Goal: Use online tool/utility: Utilize a website feature to perform a specific function

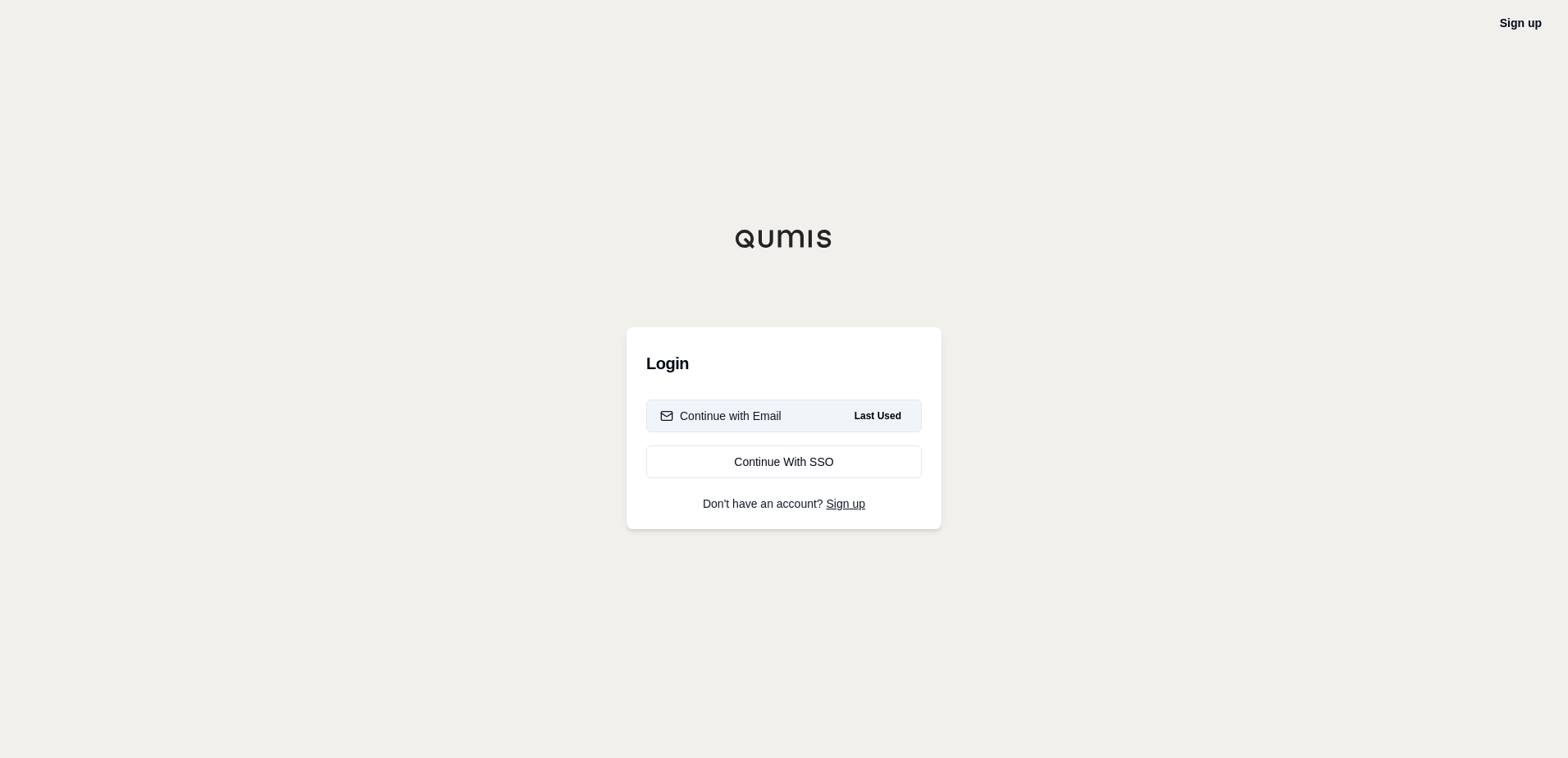
click at [708, 412] on div "Continue with Email" at bounding box center [720, 416] width 122 height 17
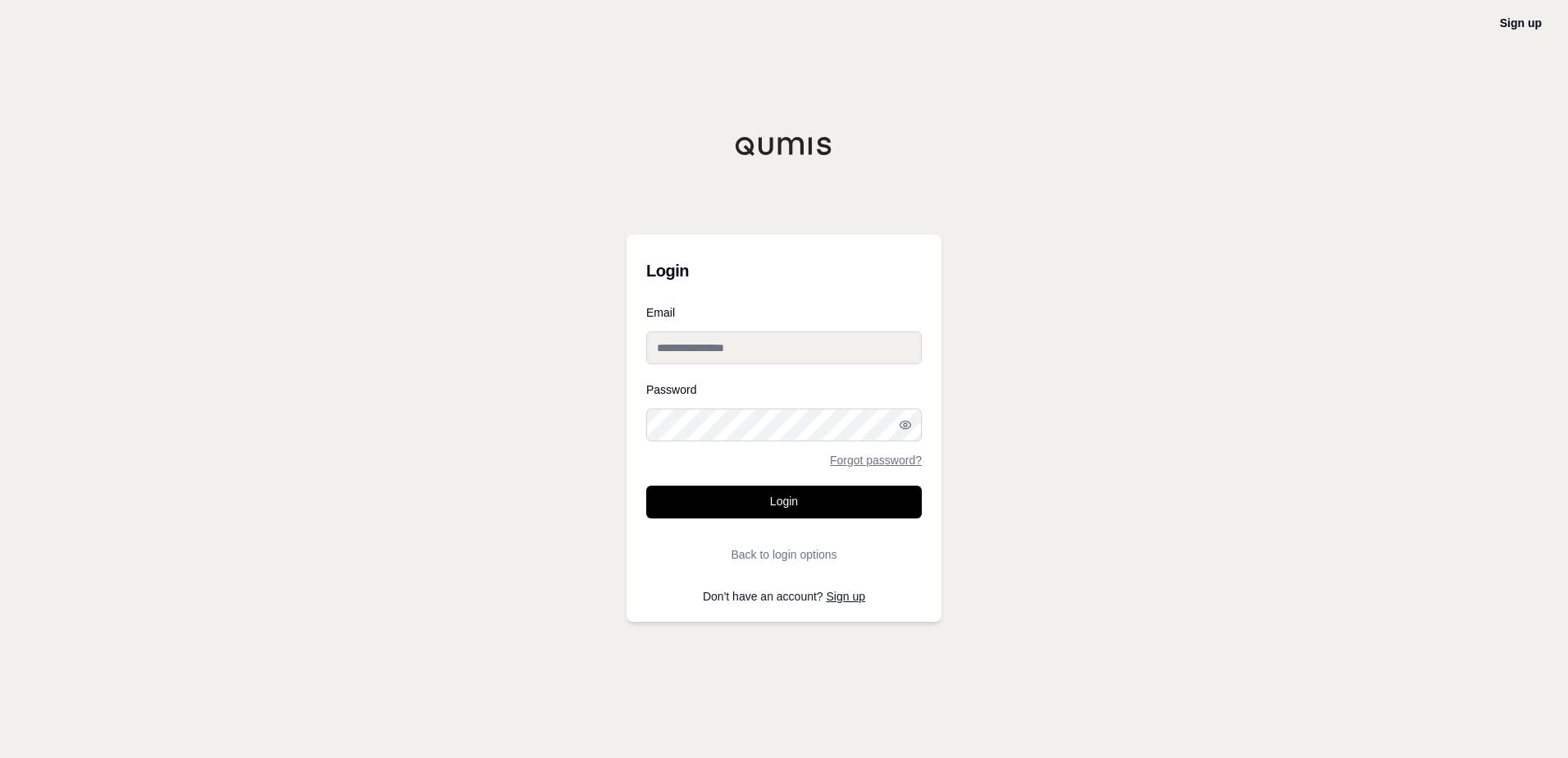
type input "**********"
click at [771, 500] on button "Login" at bounding box center [784, 501] width 276 height 33
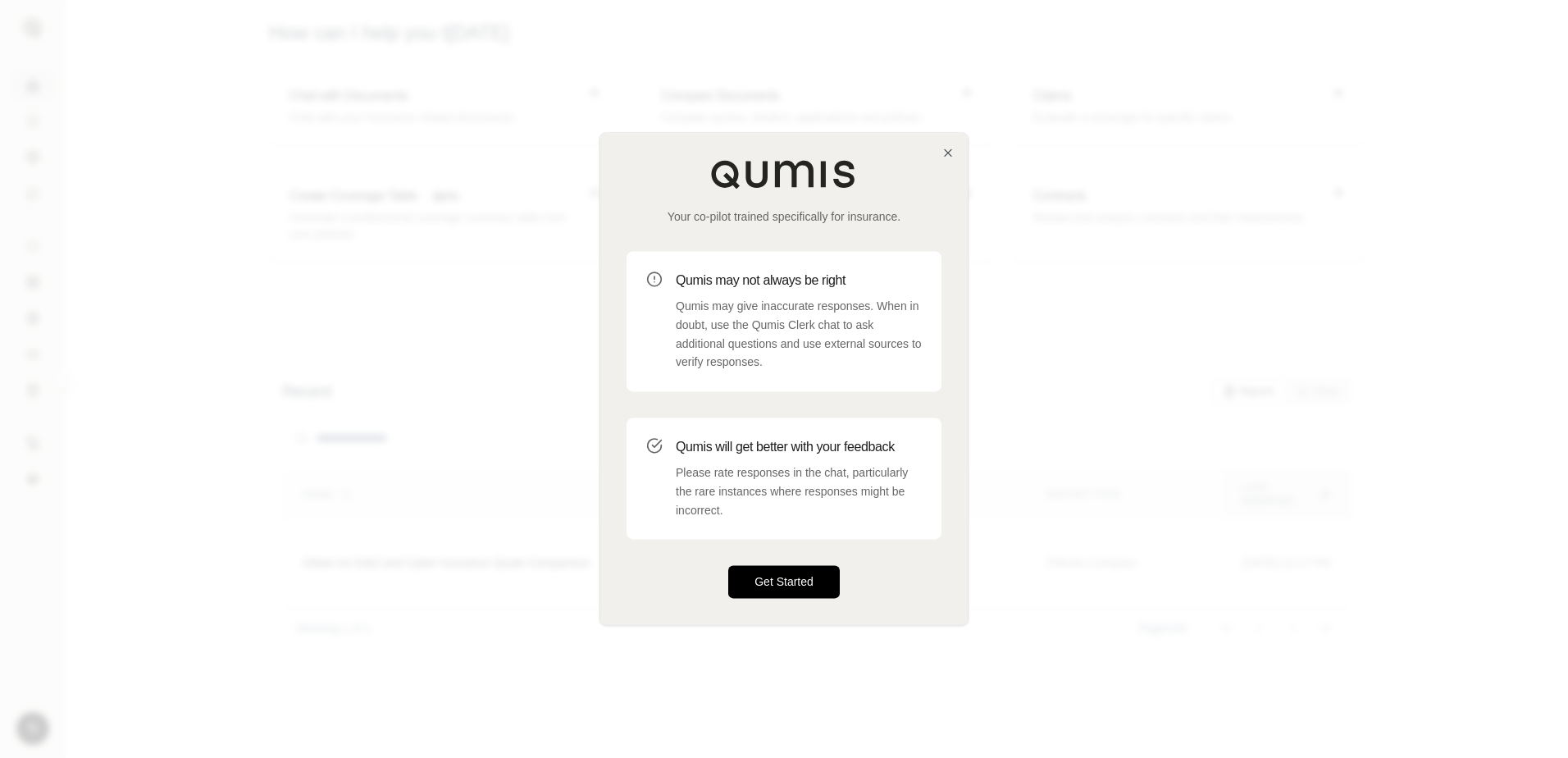
click at [777, 579] on button "Get Started" at bounding box center [784, 582] width 112 height 33
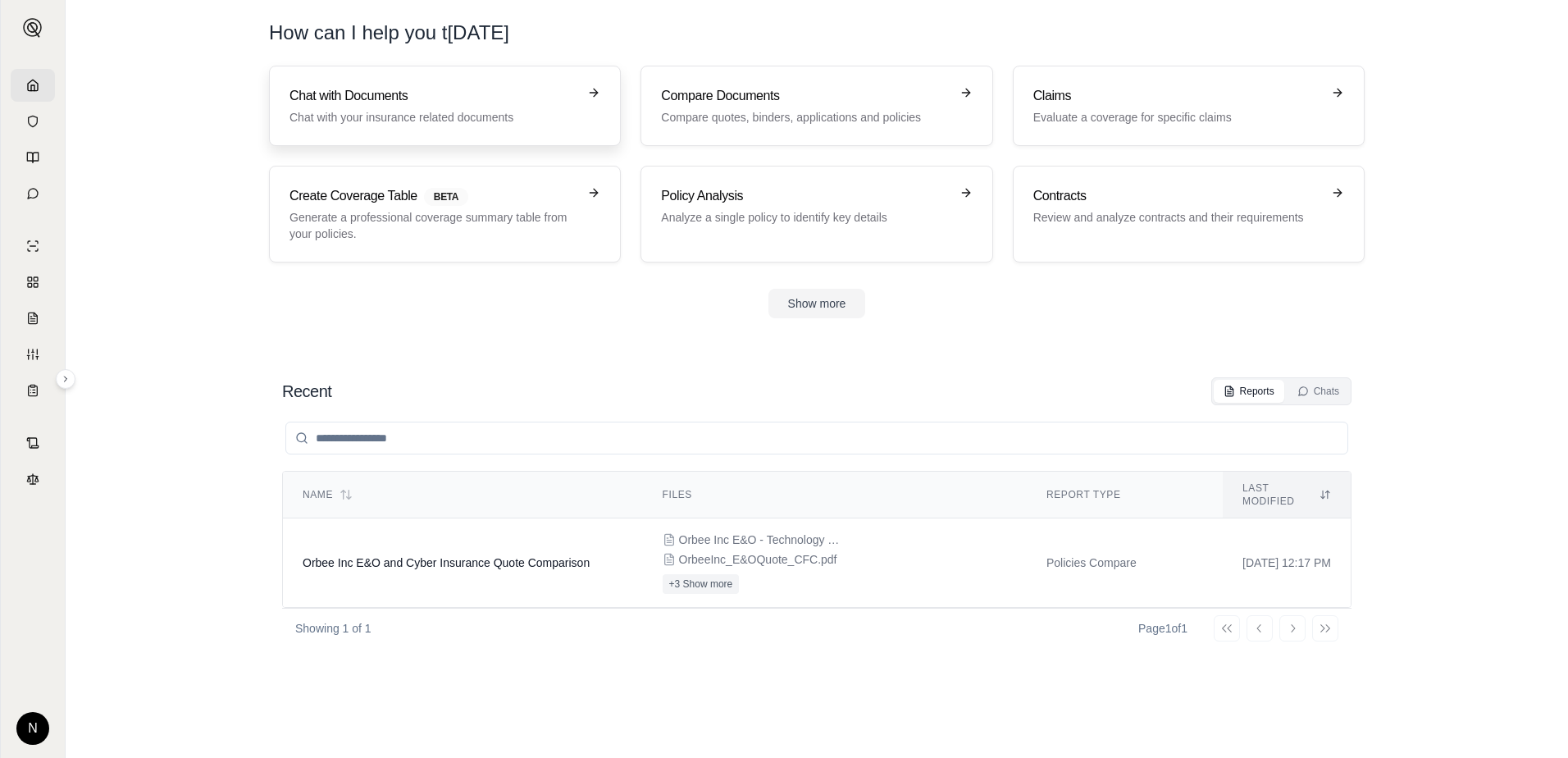
click at [592, 93] on icon at bounding box center [594, 93] width 8 height 0
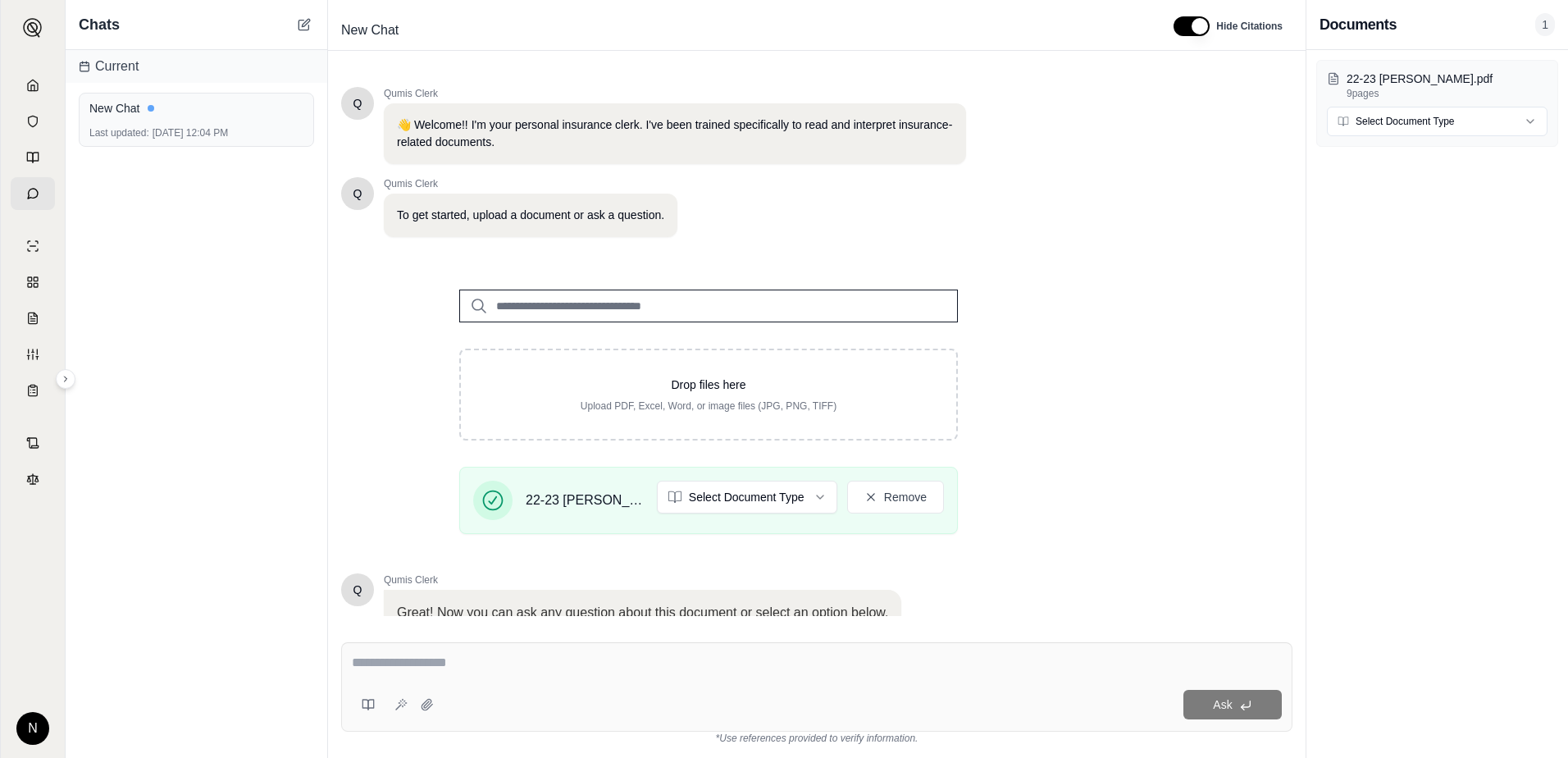
scroll to position [128, 0]
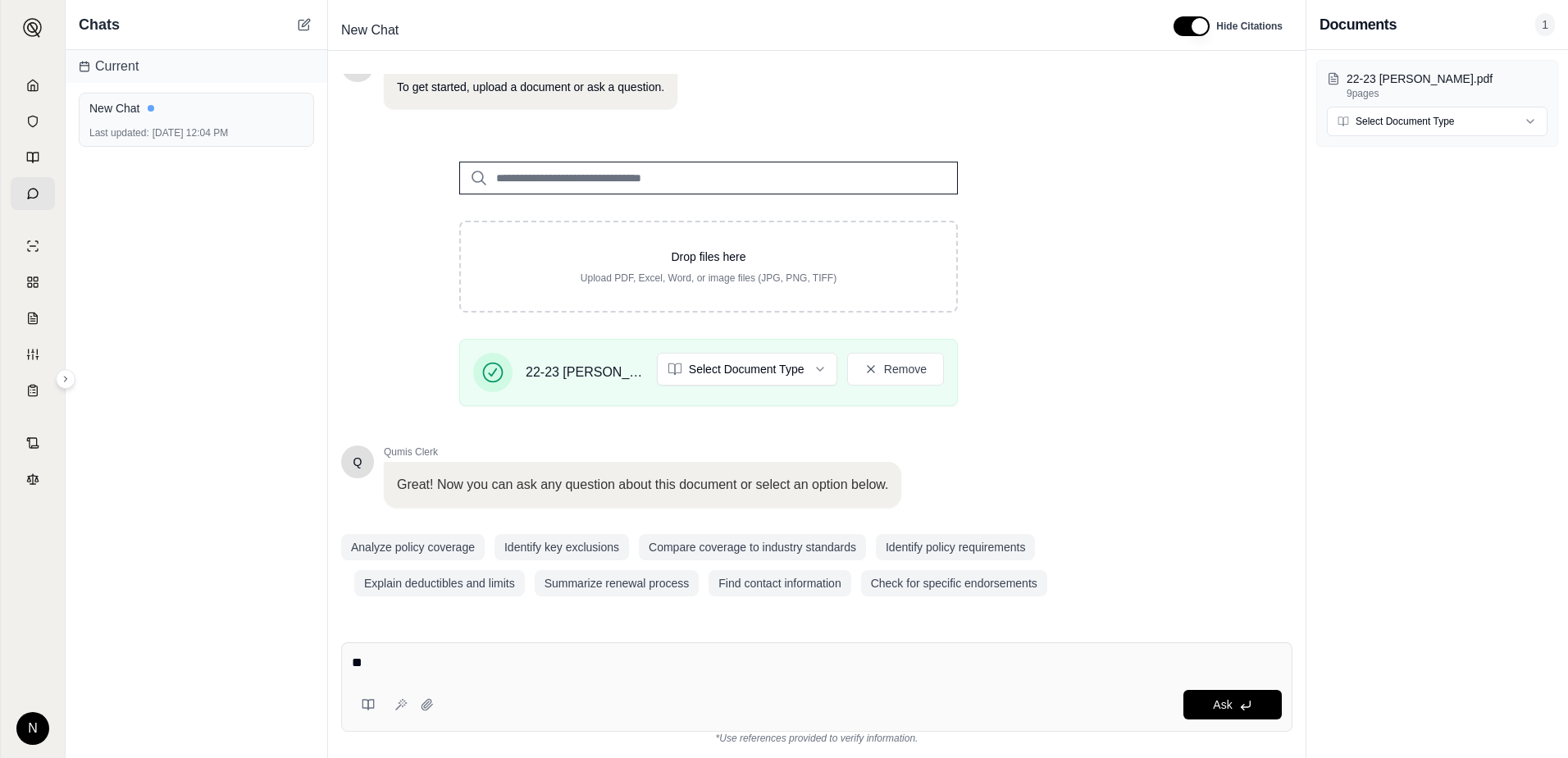
type textarea "*"
type textarea "**********"
click at [1222, 708] on span "Ask" at bounding box center [1223, 704] width 18 height 13
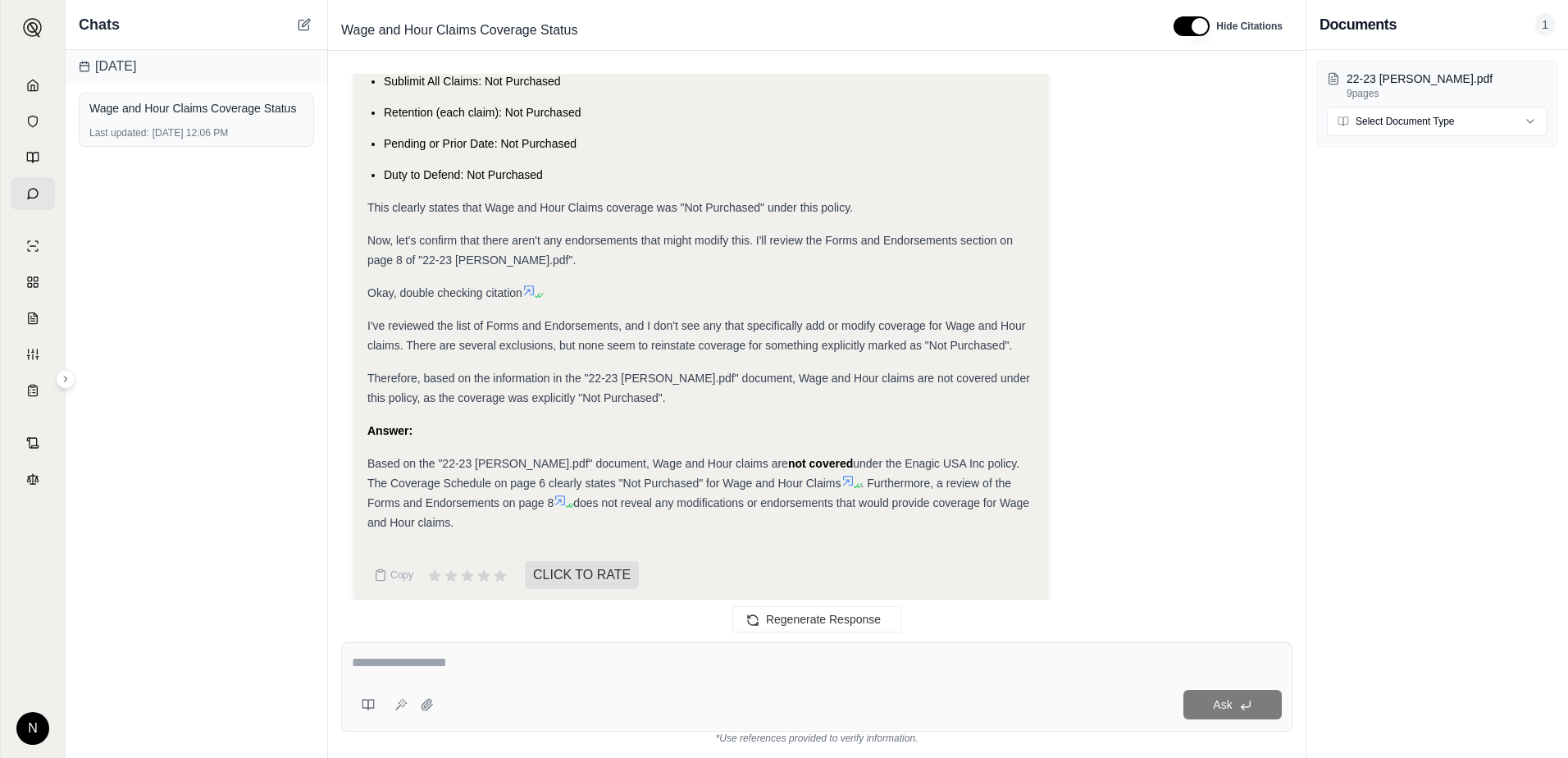
scroll to position [709, 0]
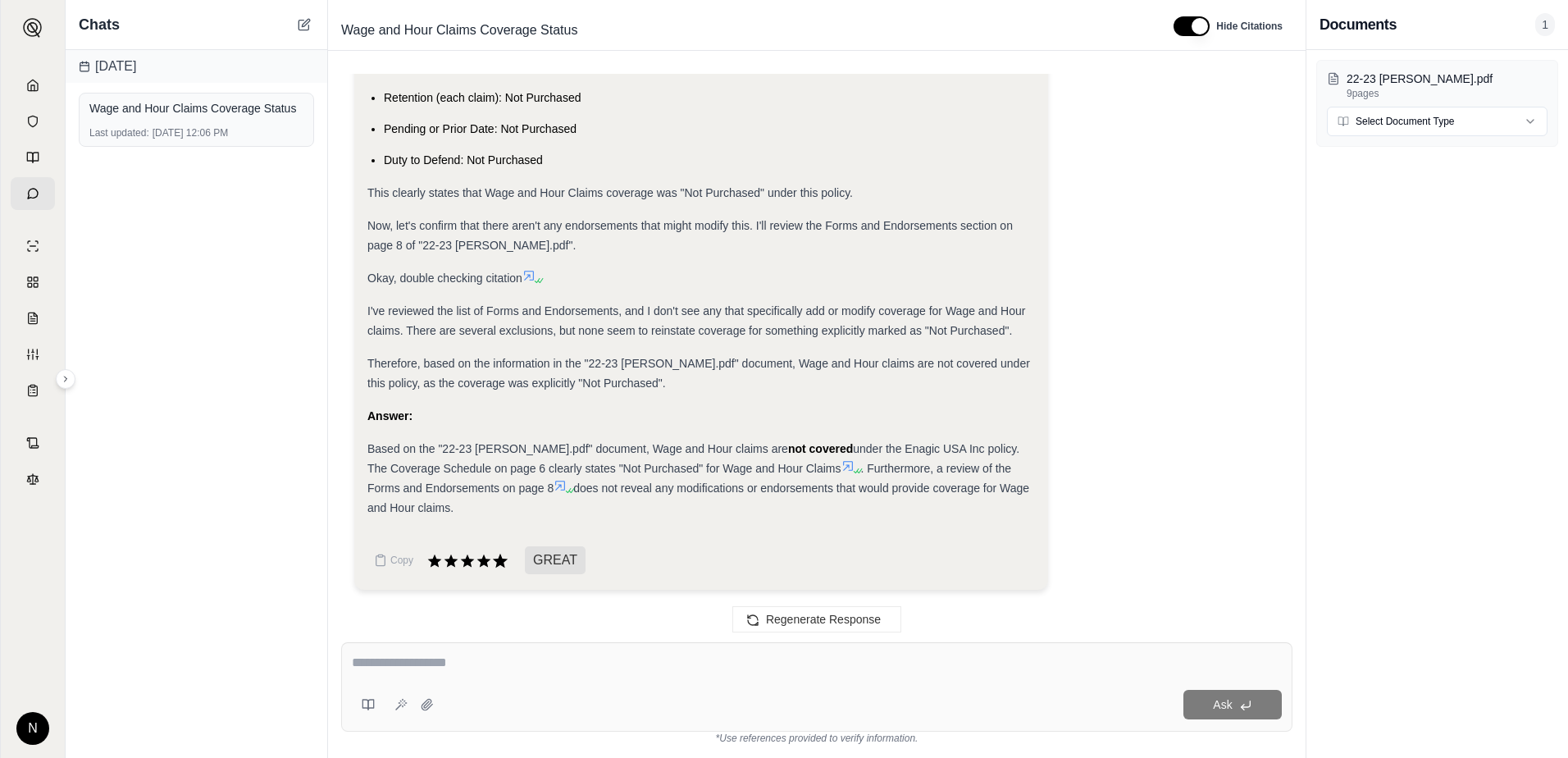
click at [501, 559] on icon at bounding box center [501, 560] width 15 height 14
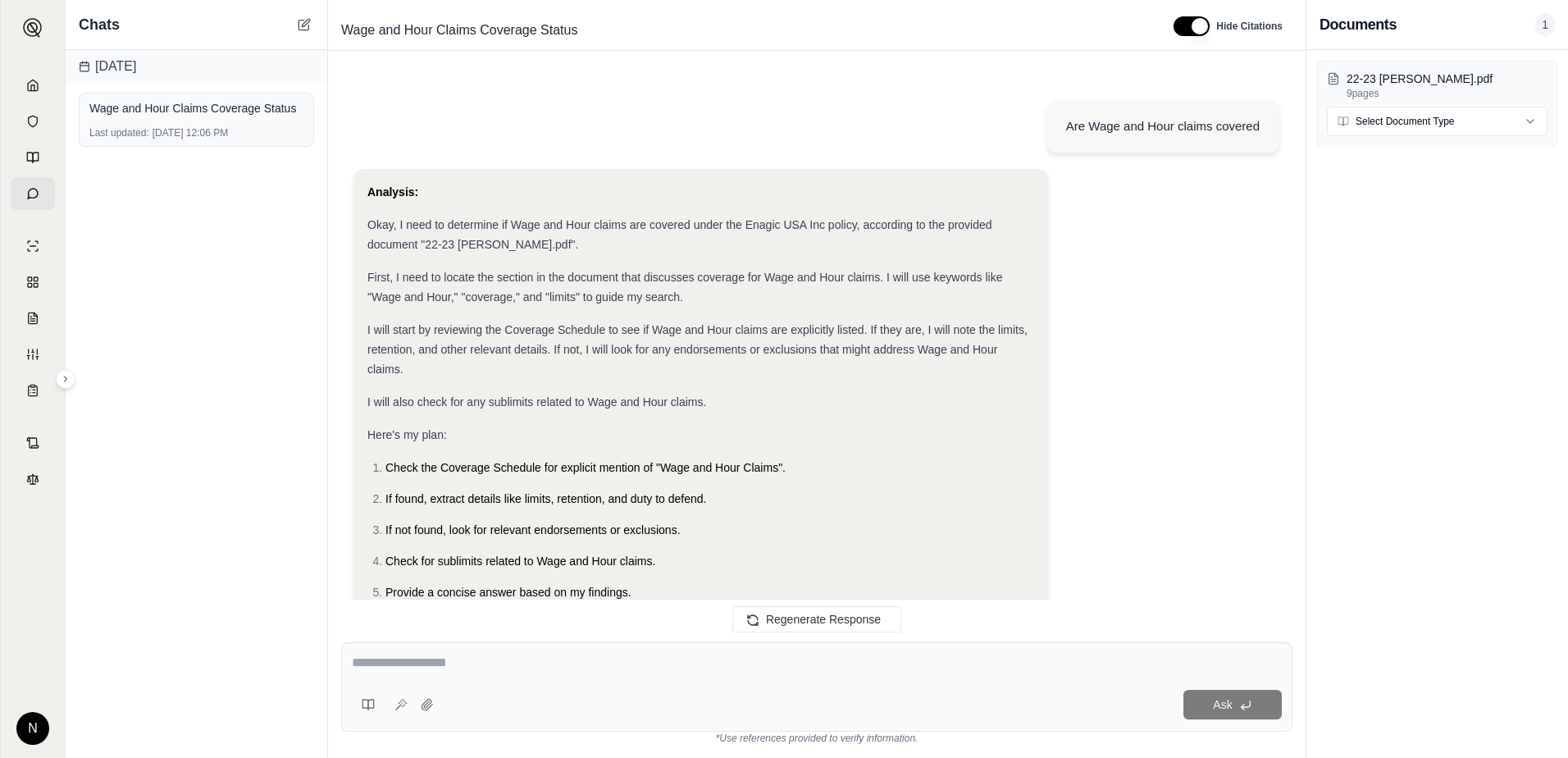
scroll to position [845, 0]
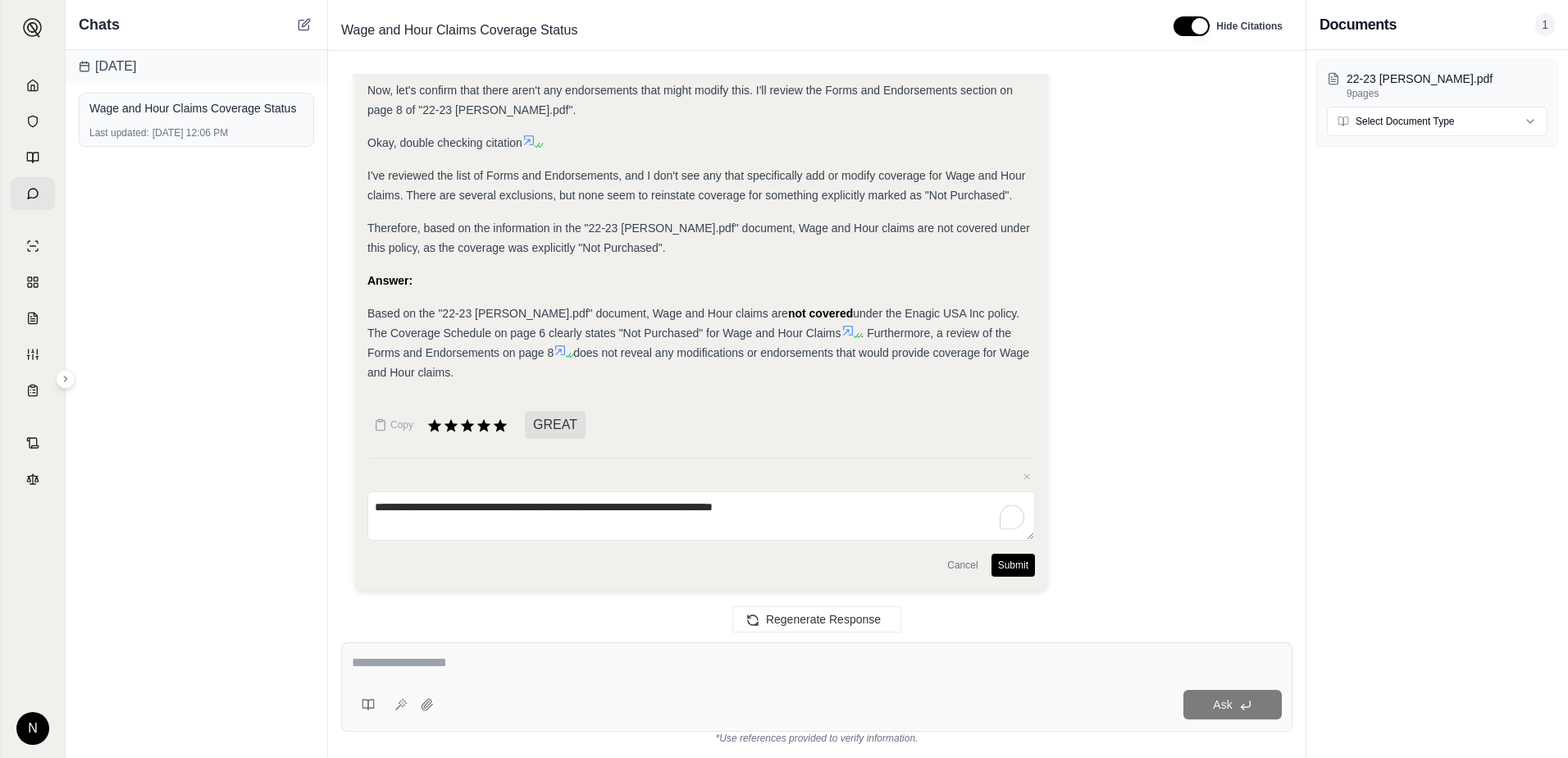
type textarea "**********"
click at [1013, 563] on button "Submit" at bounding box center [1014, 564] width 44 height 23
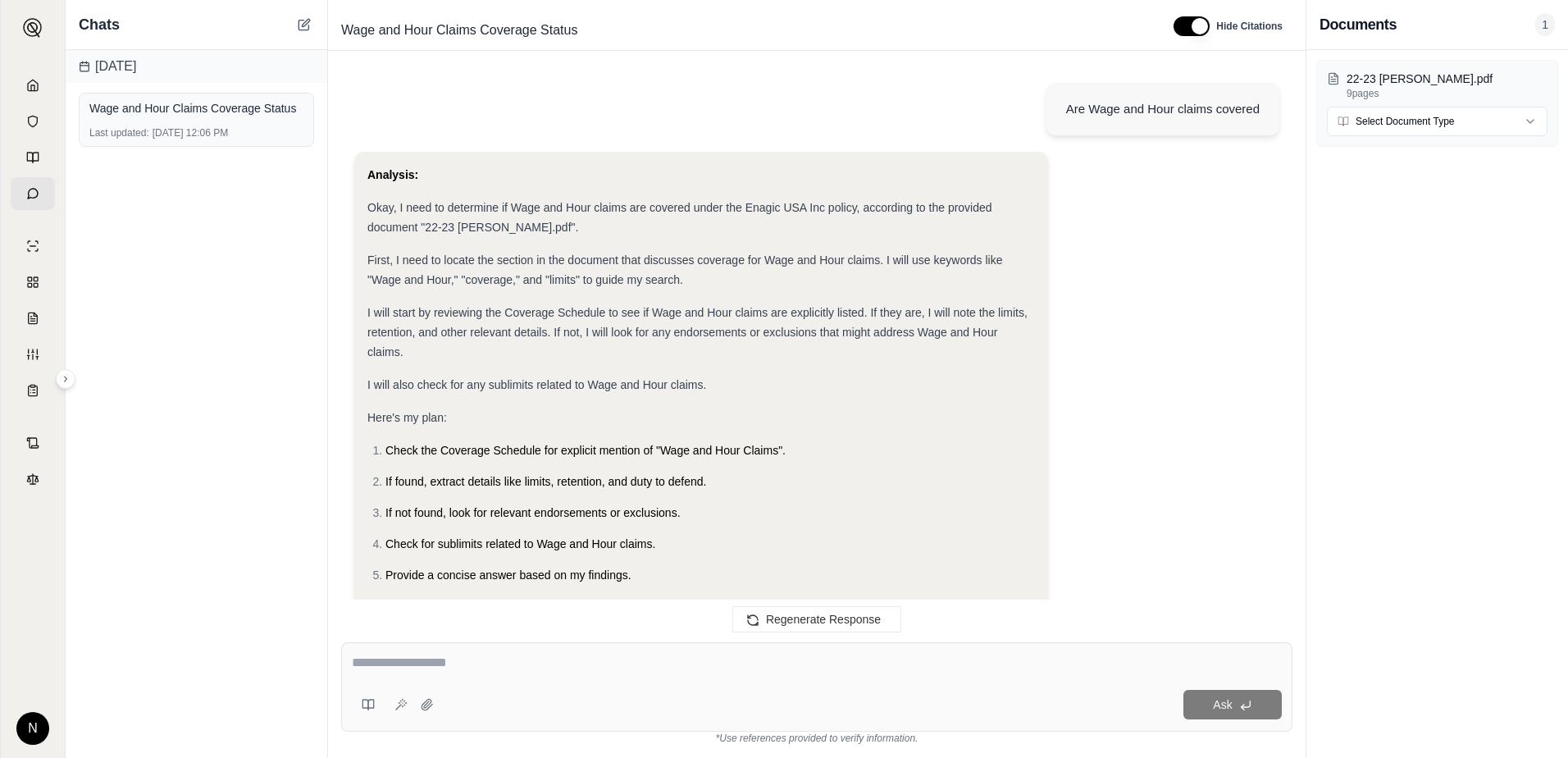
scroll to position [0, 0]
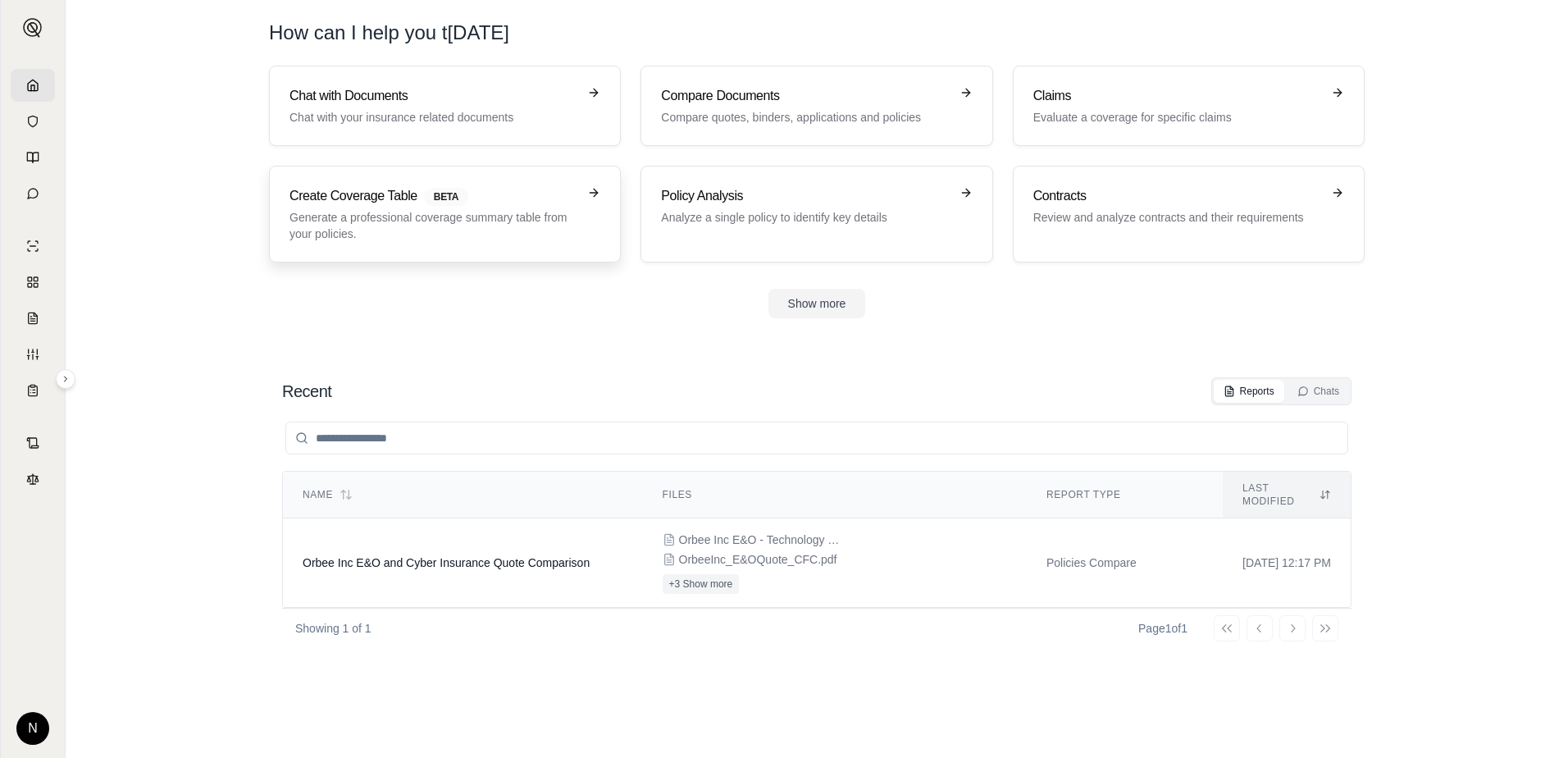
click at [593, 192] on icon at bounding box center [594, 193] width 13 height 13
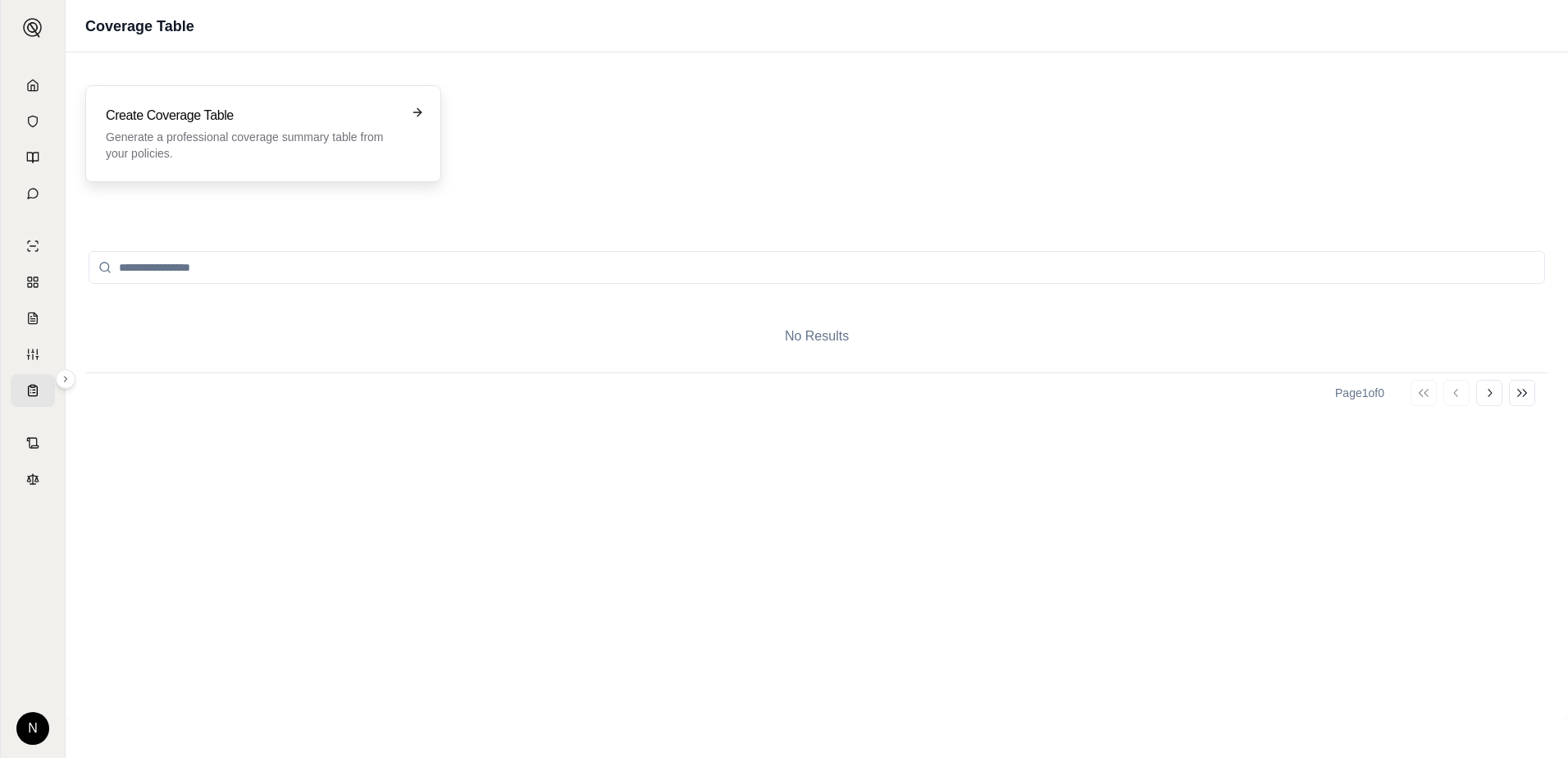
click at [421, 109] on icon at bounding box center [418, 112] width 13 height 13
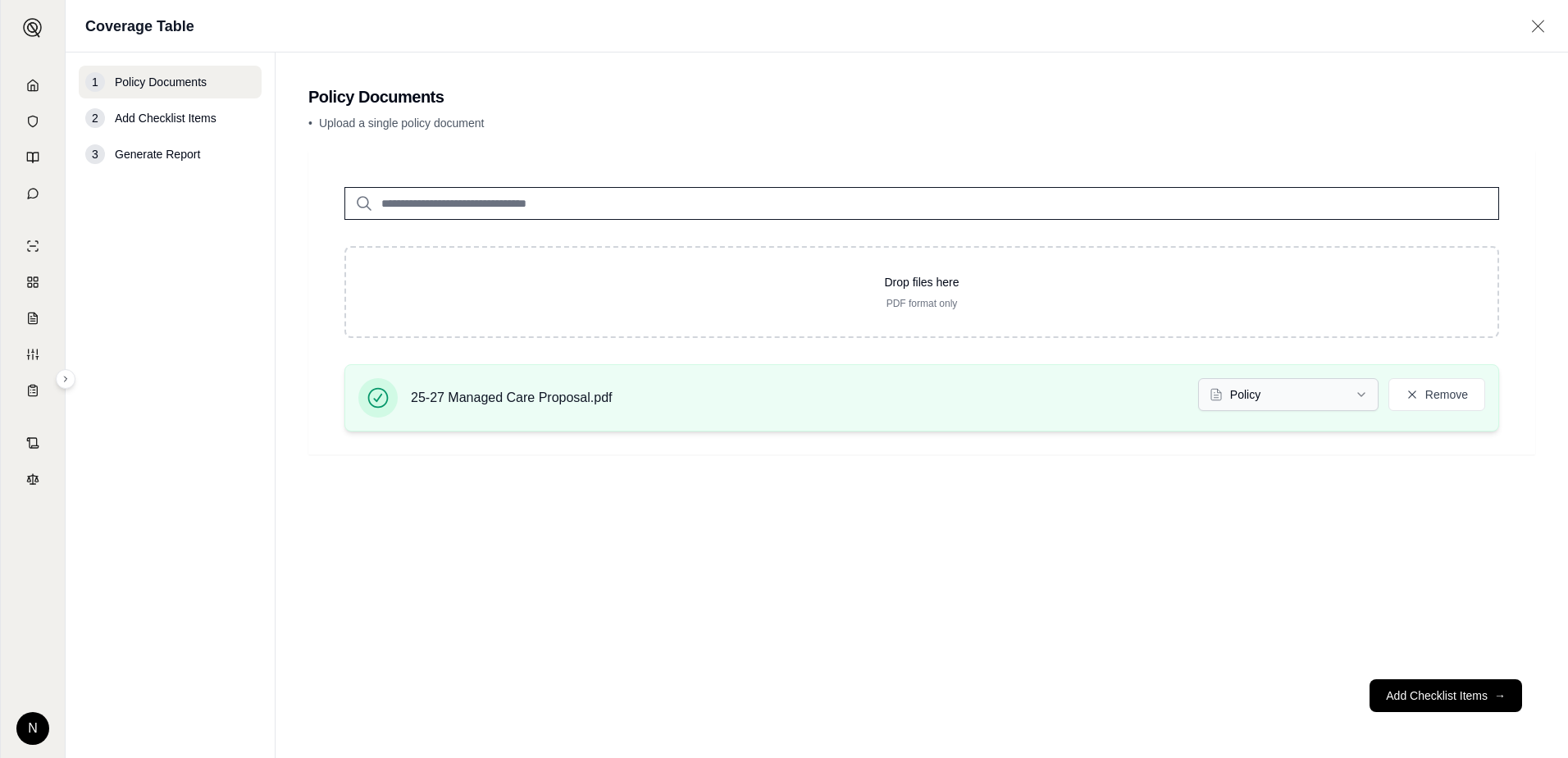
click at [1360, 396] on html "N Coverage Table 1 Policy Documents 2 Add Checklist Items 3 Generate Report Pol…" at bounding box center [784, 379] width 1568 height 758
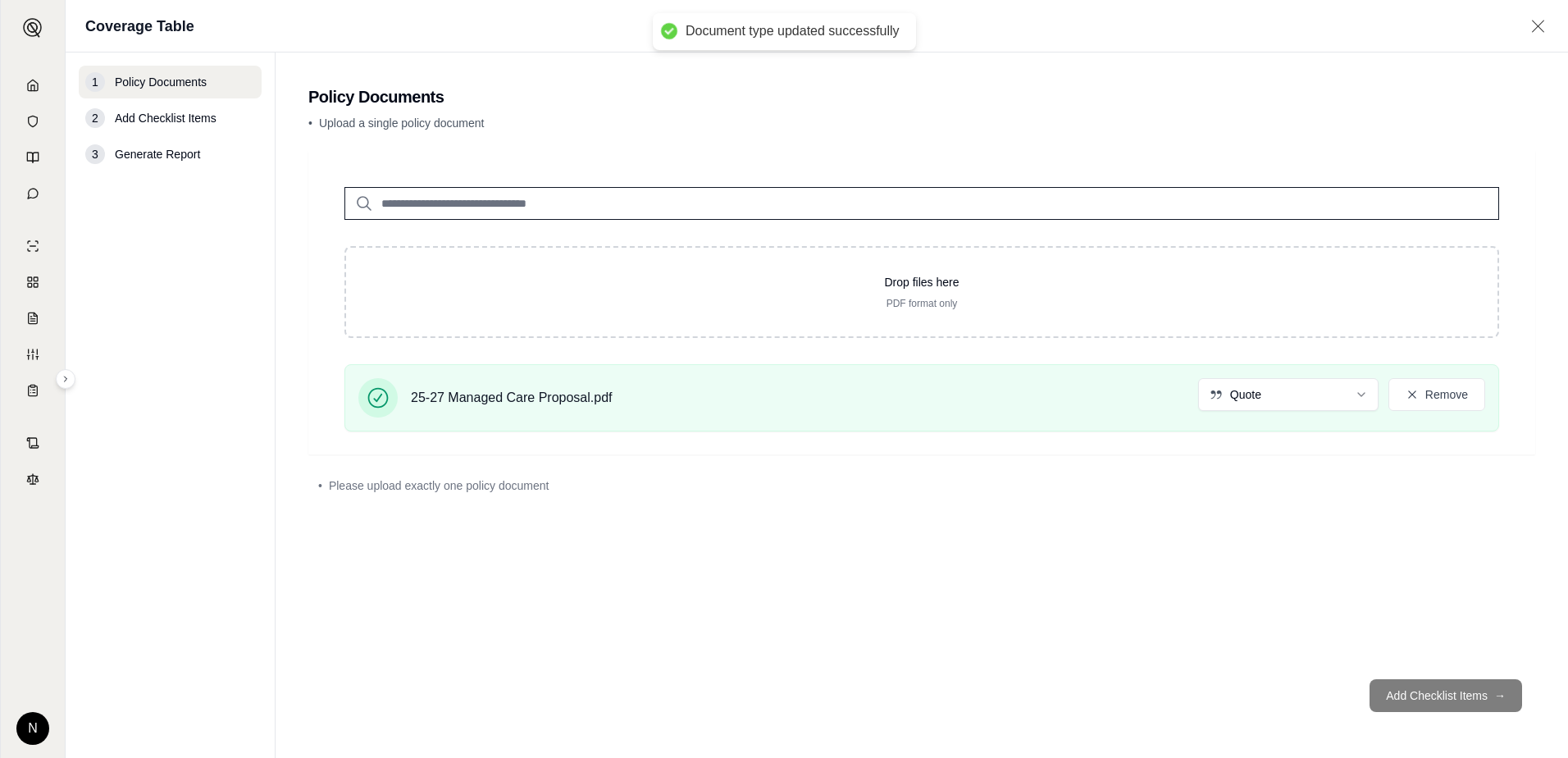
click at [1418, 697] on footer "Add Checklist Items →" at bounding box center [922, 695] width 1227 height 59
click at [1434, 698] on footer "Add Checklist Items →" at bounding box center [922, 695] width 1227 height 59
click at [1506, 695] on footer "Add Checklist Items →" at bounding box center [922, 695] width 1227 height 59
click at [1002, 543] on div "Drop files here PDF format only 25-27 Managed Care Proposal.pdf Quote Remove • …" at bounding box center [922, 408] width 1227 height 515
click at [160, 121] on span "Add Checklist Items" at bounding box center [165, 118] width 101 height 17
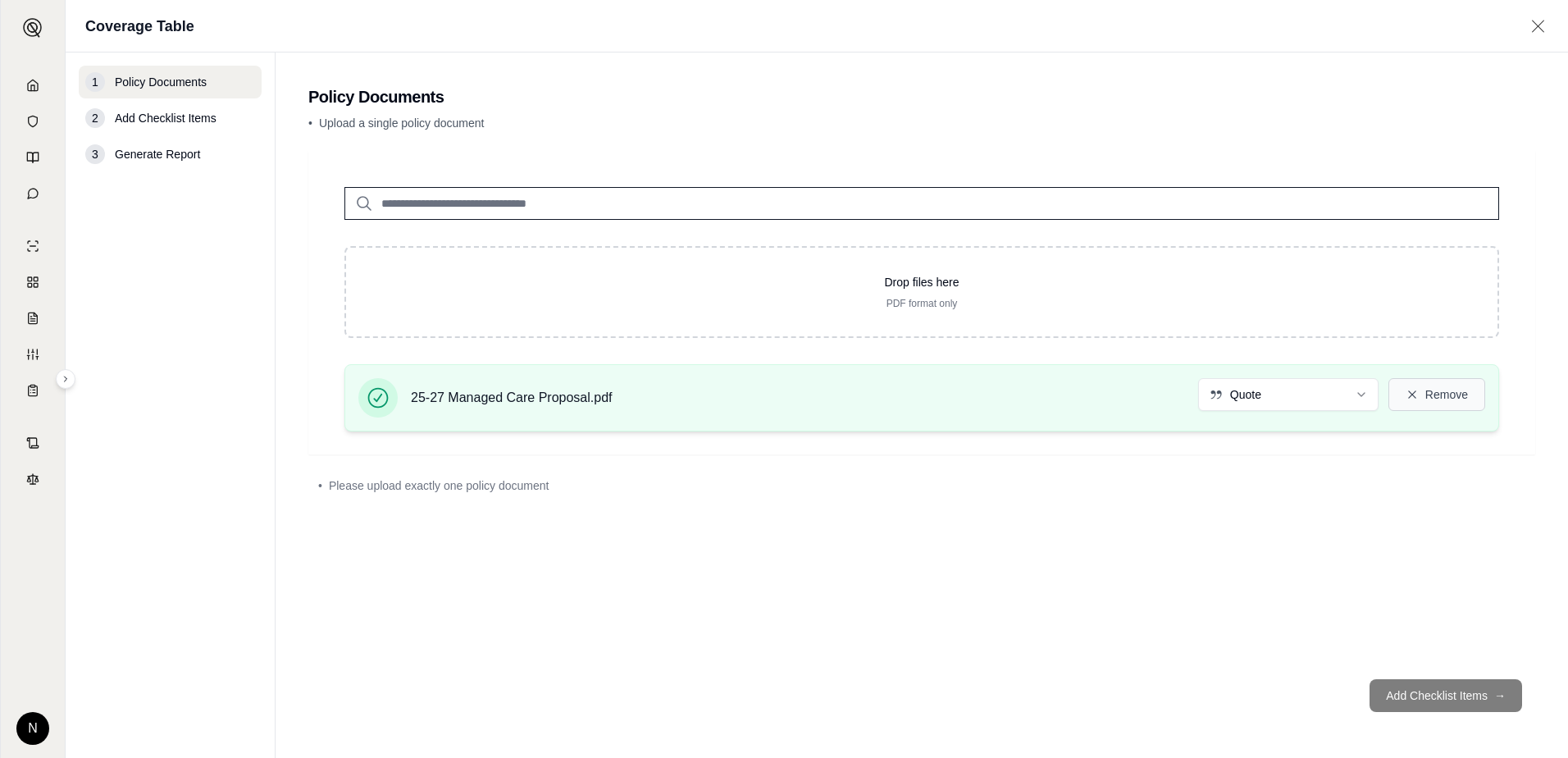
click at [1418, 397] on icon at bounding box center [1413, 395] width 13 height 13
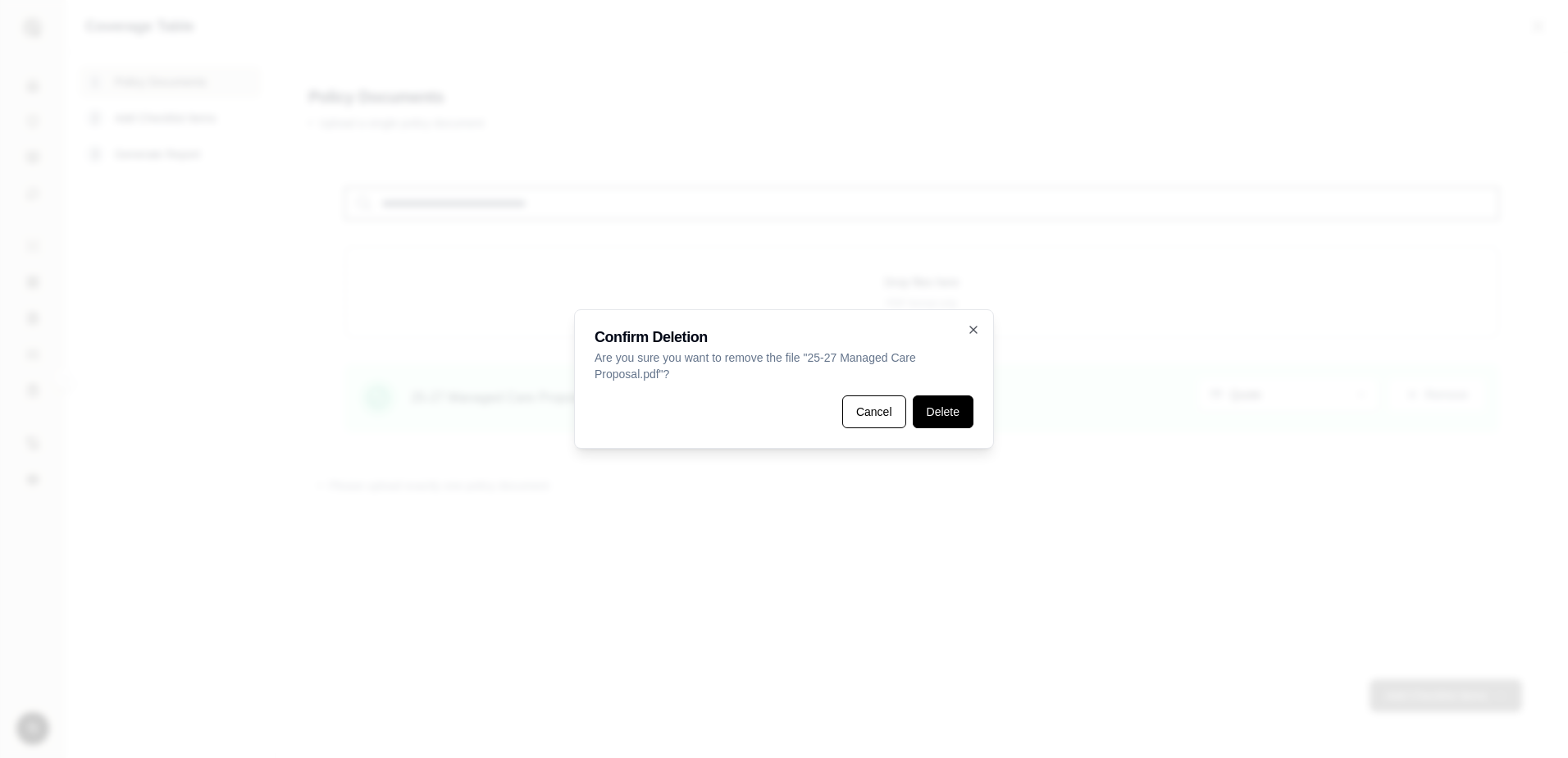
click at [942, 418] on button "Delete" at bounding box center [943, 411] width 60 height 33
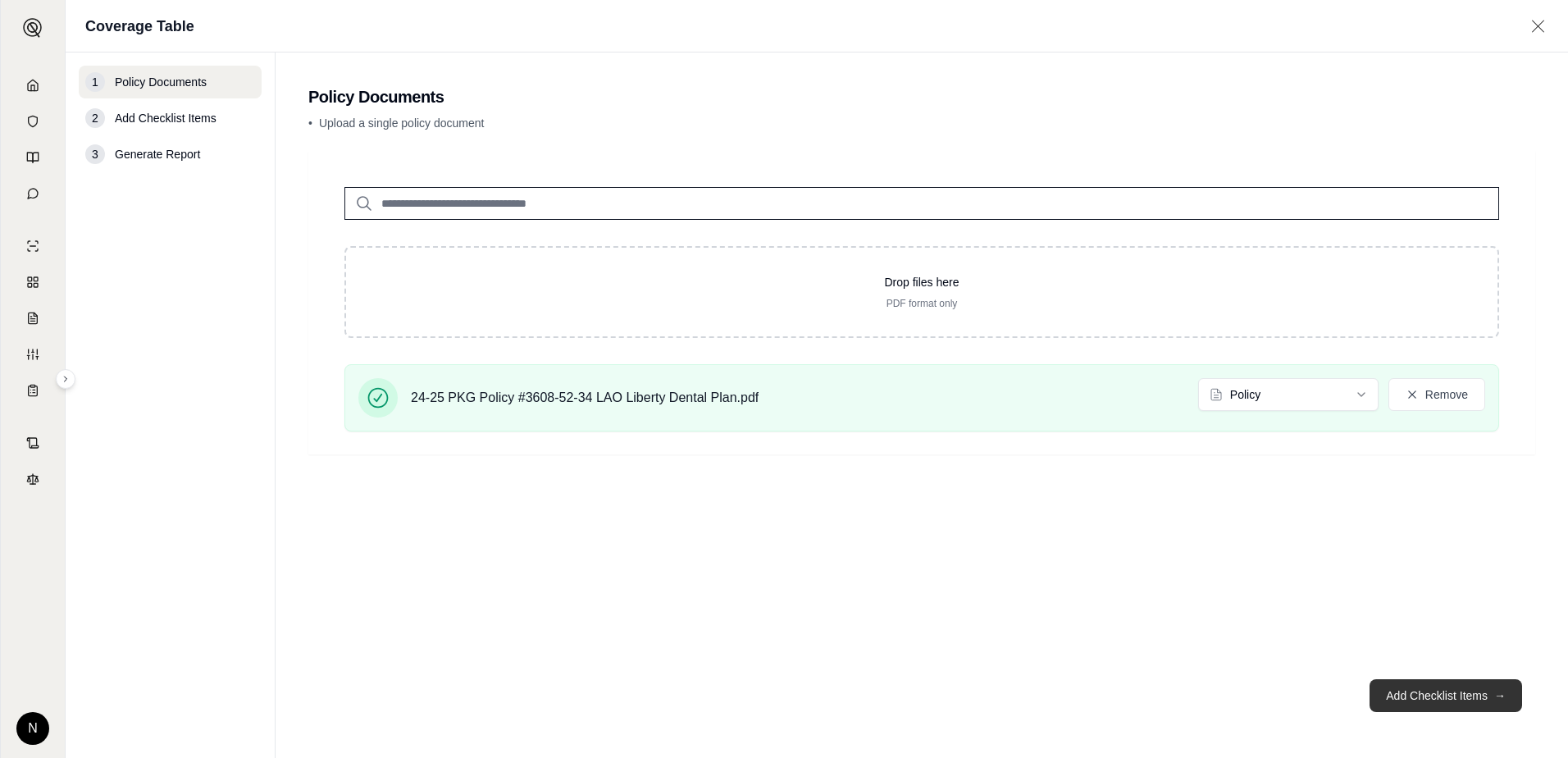
click at [1431, 697] on button "Add Checklist Items →" at bounding box center [1446, 695] width 153 height 33
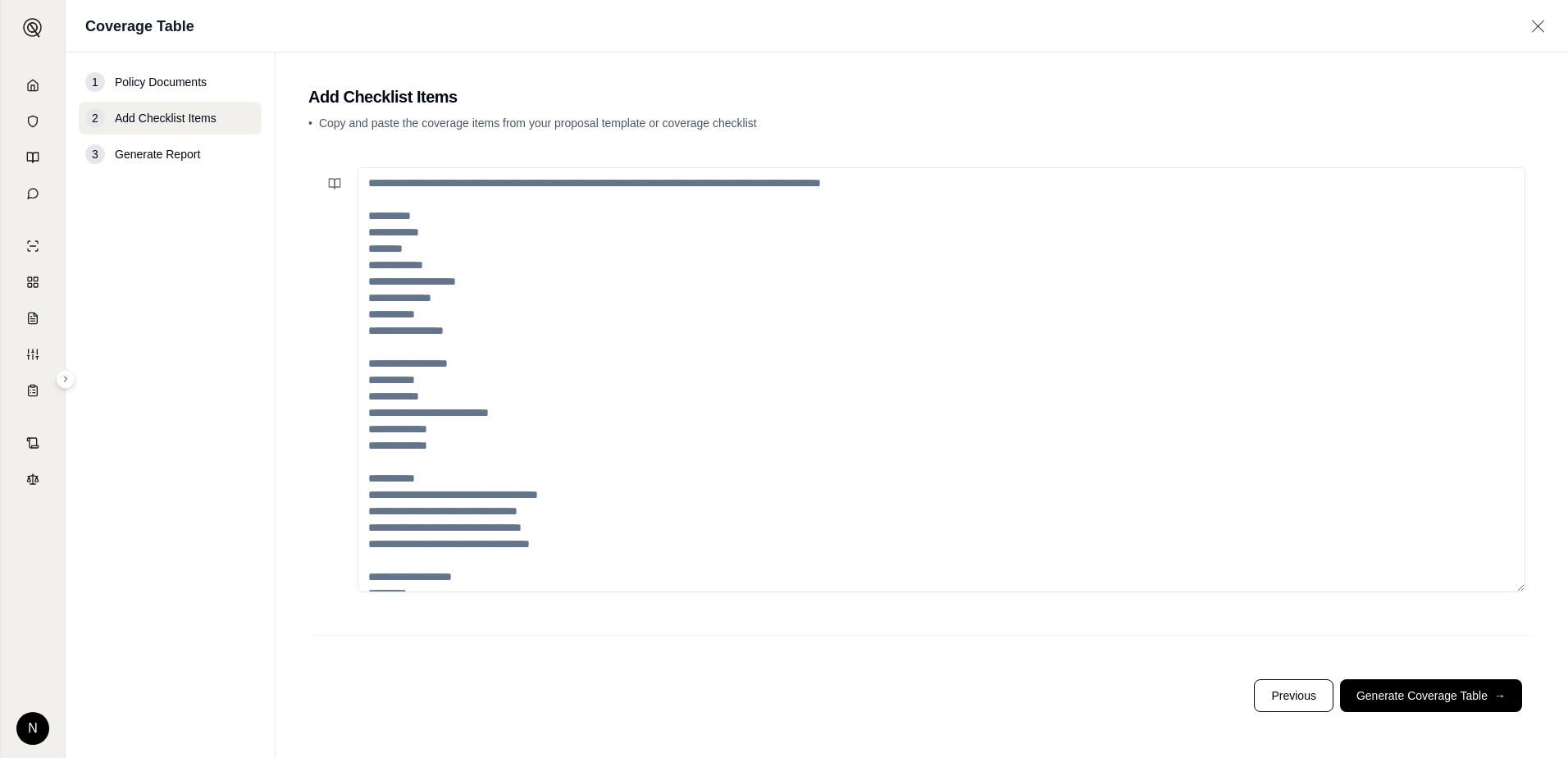
click at [402, 379] on textarea at bounding box center [941, 380] width 1168 height 425
click at [1408, 698] on button "Generate Coverage Table →" at bounding box center [1430, 695] width 182 height 33
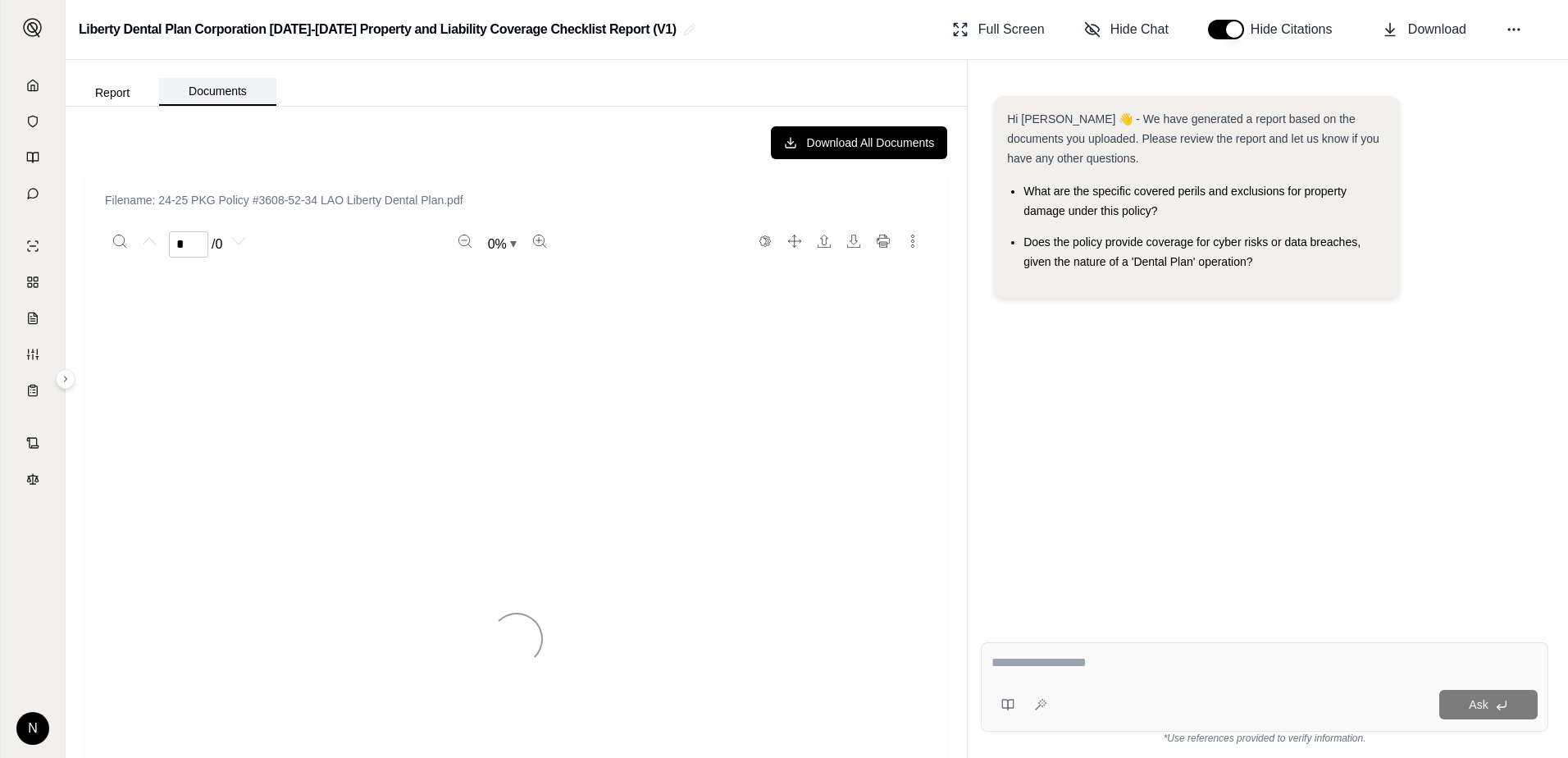
click at [209, 94] on button "Documents" at bounding box center [218, 91] width 117 height 28
click at [119, 94] on button "Report" at bounding box center [112, 92] width 94 height 26
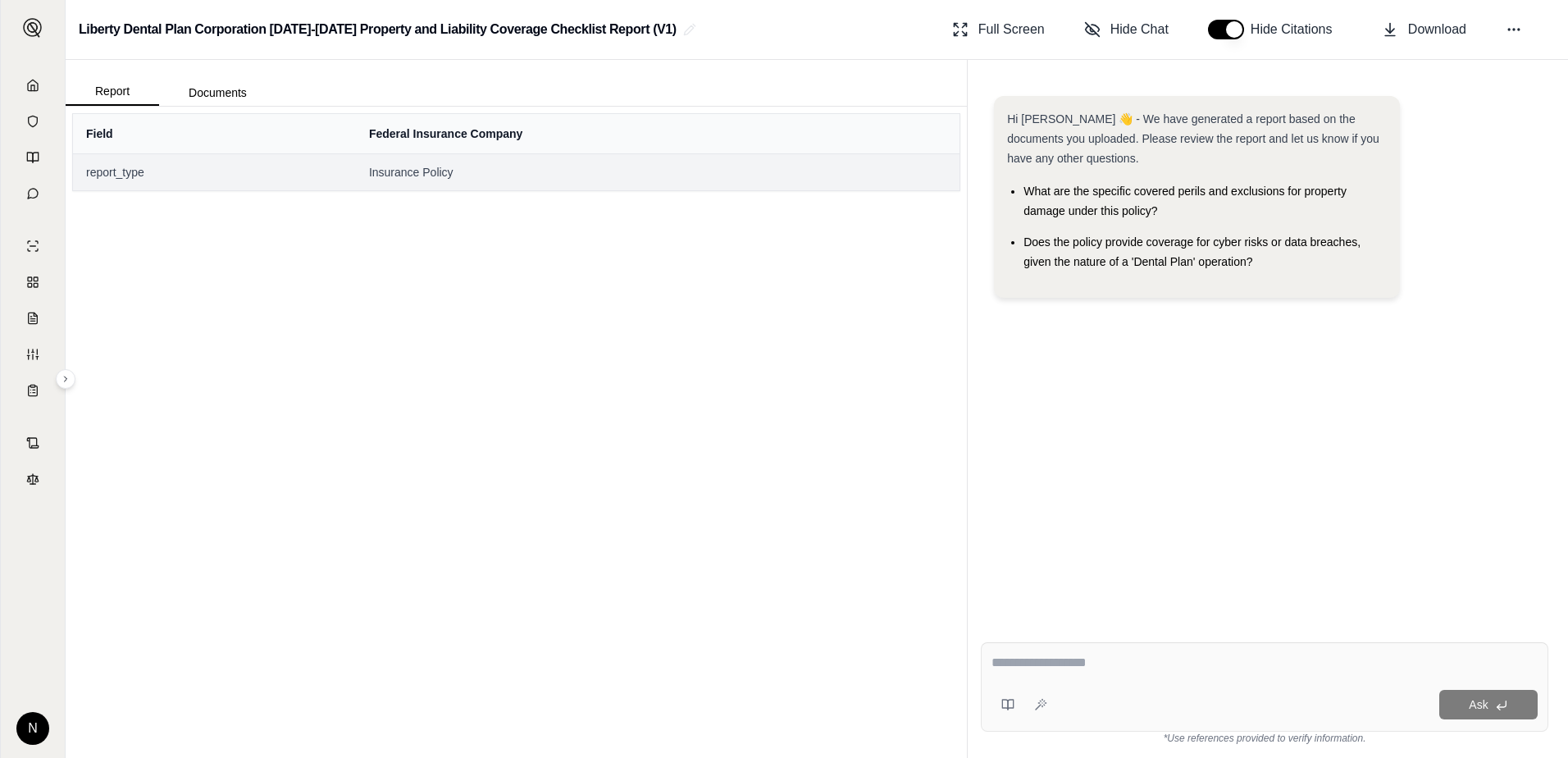
click at [103, 173] on span "report_type" at bounding box center [215, 173] width 257 height 17
